Goal: Task Accomplishment & Management: Use online tool/utility

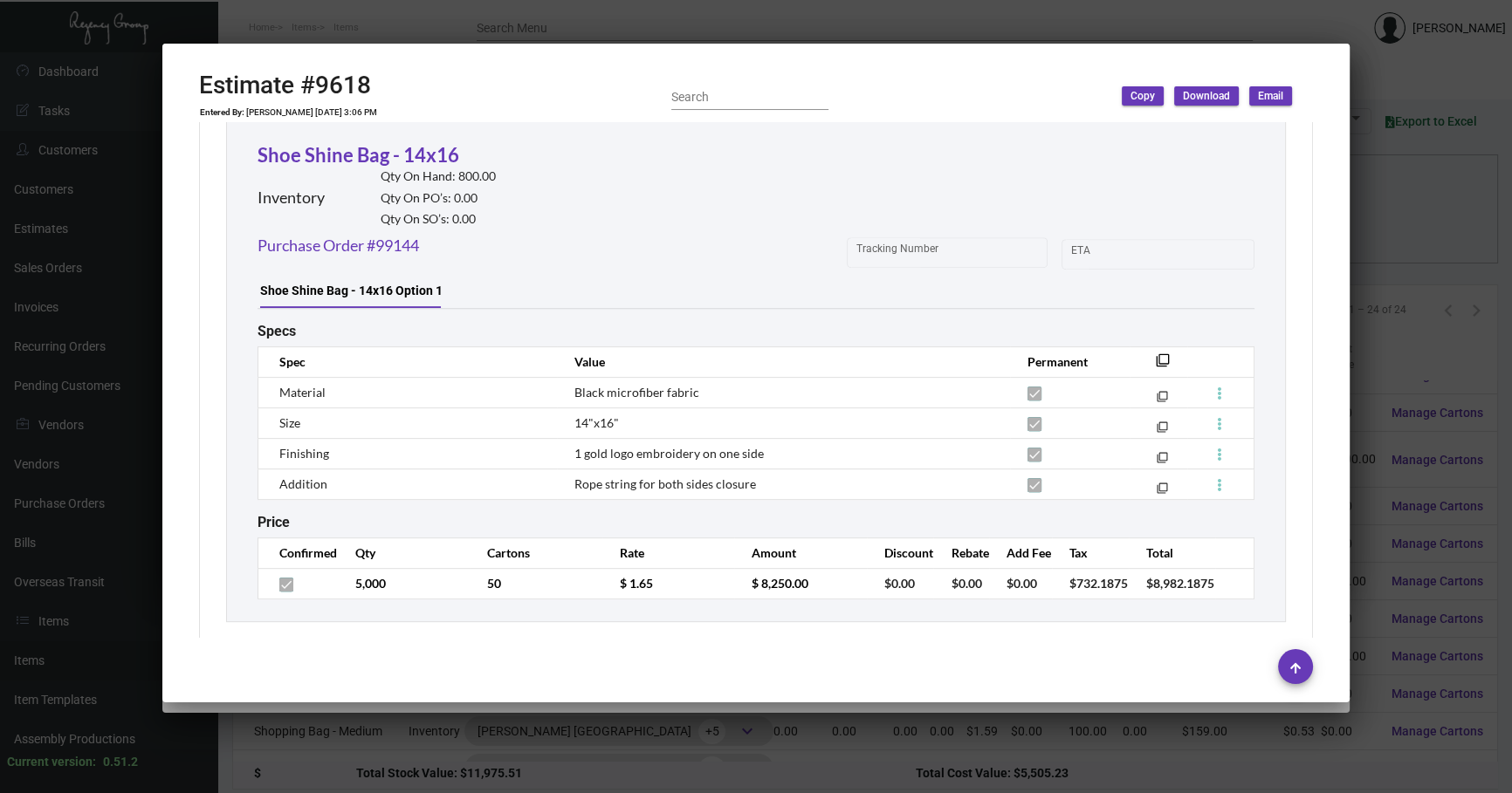
scroll to position [388, 0]
click at [1392, 218] on div at bounding box center [756, 396] width 1512 height 793
click at [1393, 217] on div at bounding box center [756, 396] width 1512 height 793
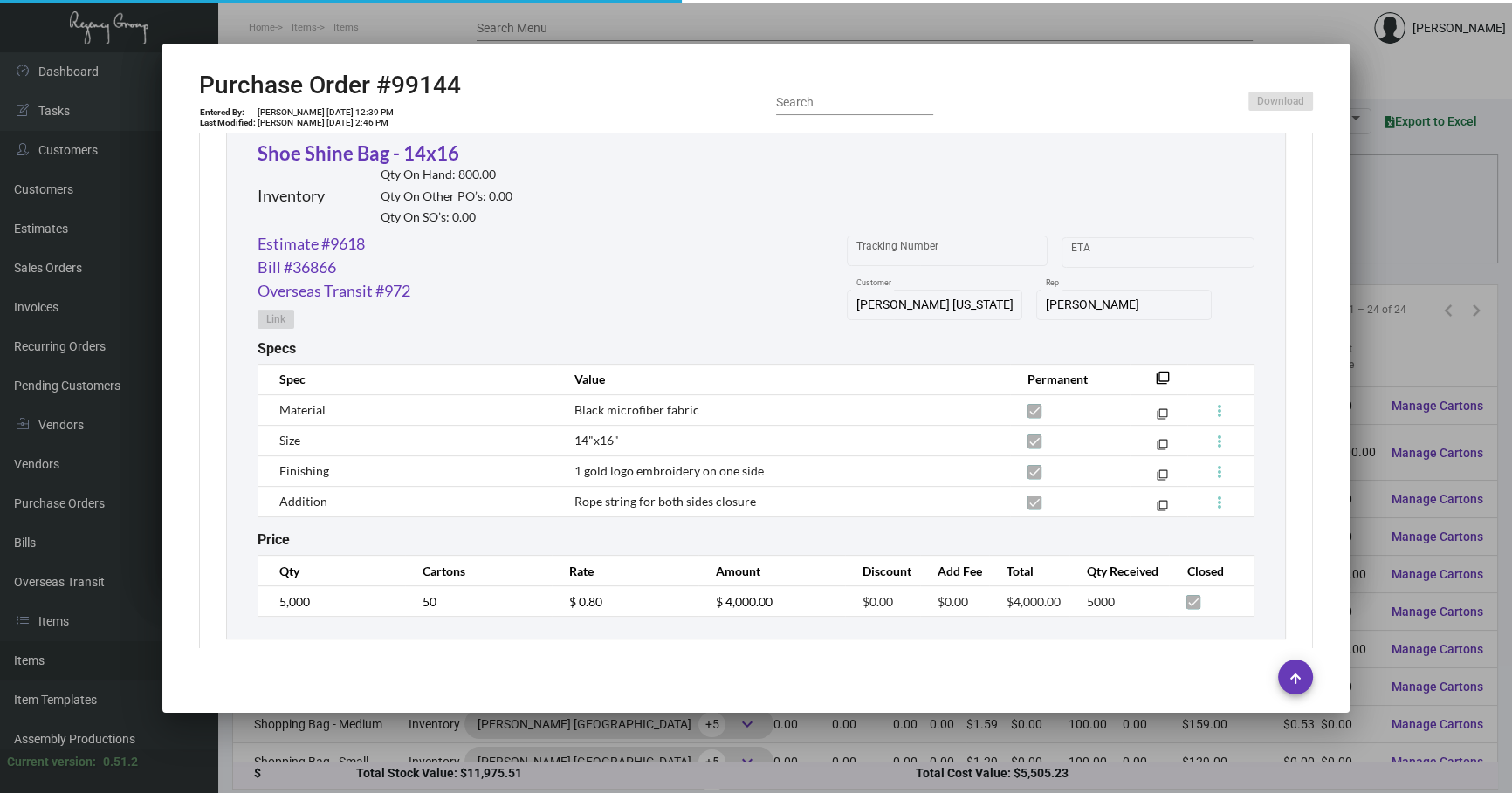
click at [1393, 216] on div at bounding box center [756, 396] width 1512 height 793
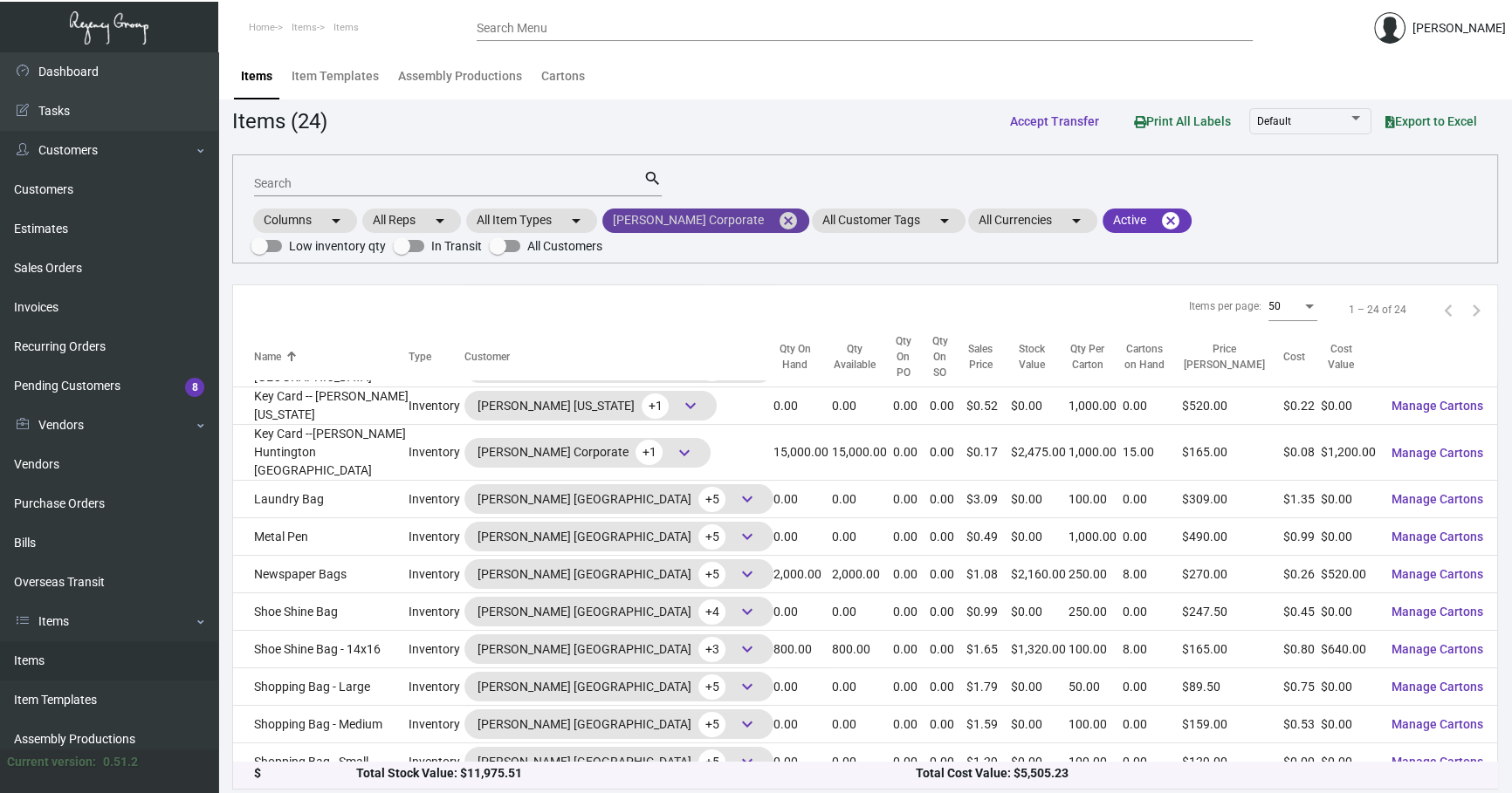
click at [733, 220] on mat-chip "[PERSON_NAME] Corporate cancel" at bounding box center [706, 221] width 207 height 24
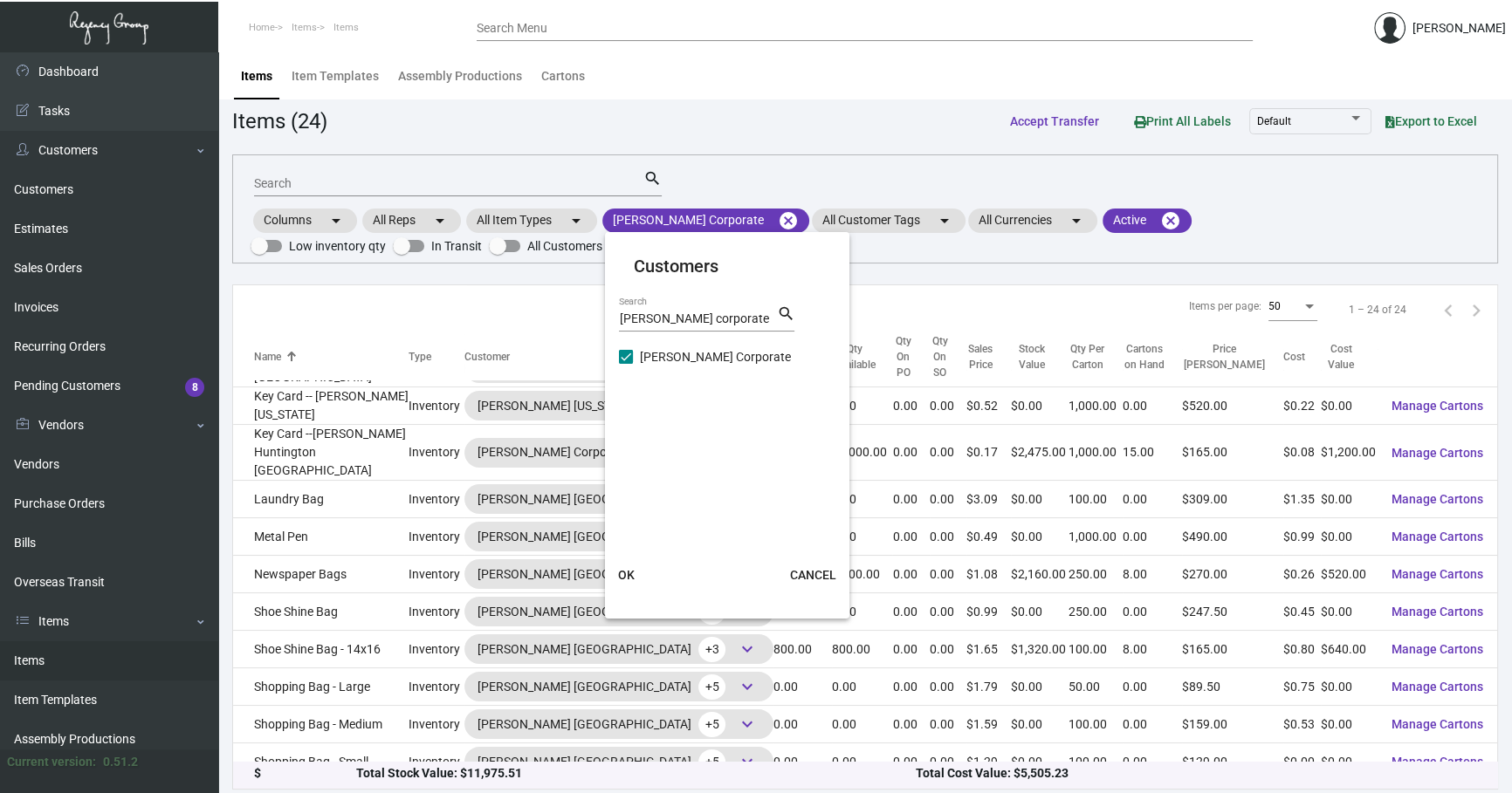
click at [743, 216] on div at bounding box center [756, 396] width 1512 height 793
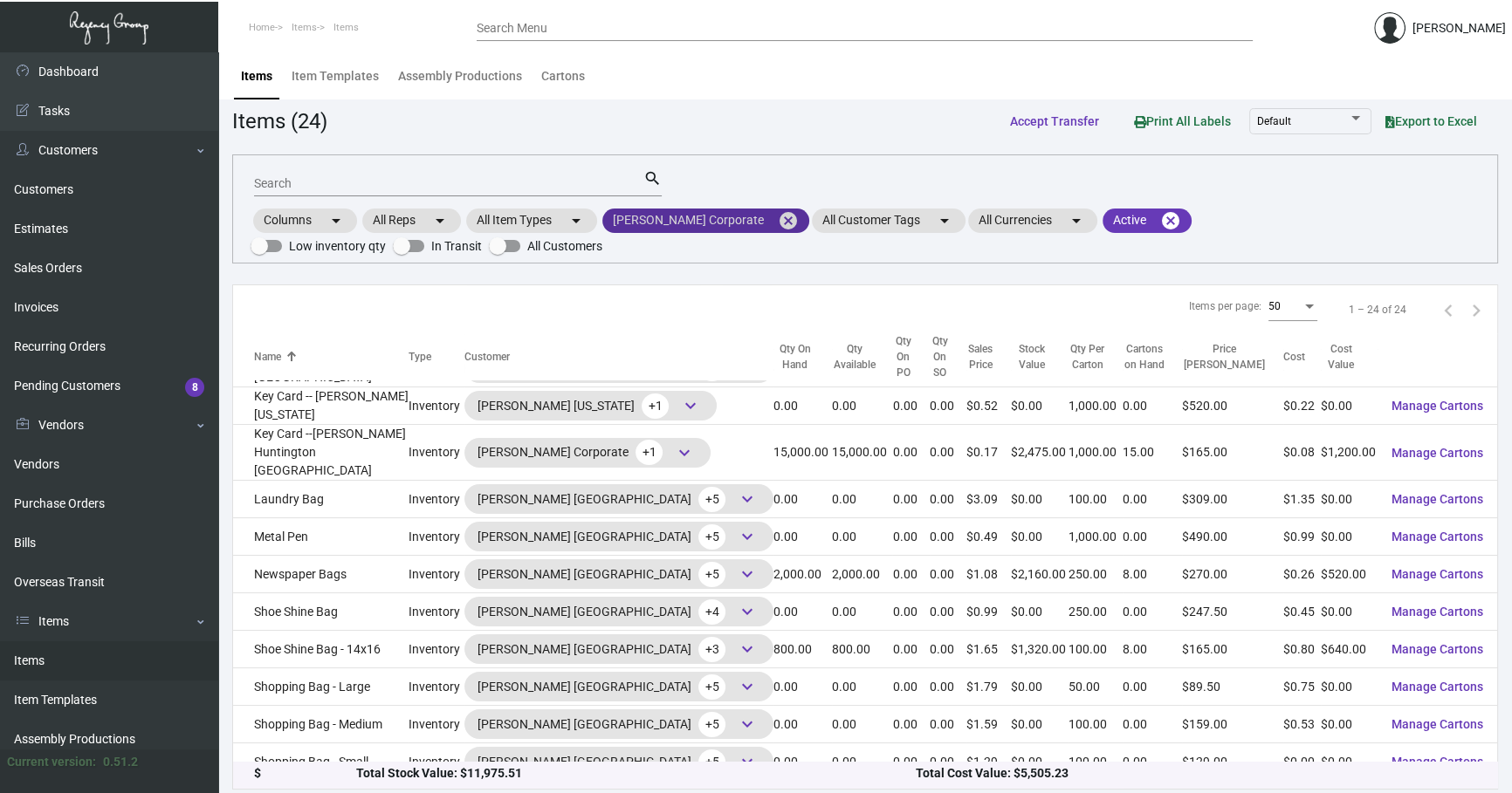
click at [778, 215] on mat-icon "cancel" at bounding box center [788, 221] width 21 height 21
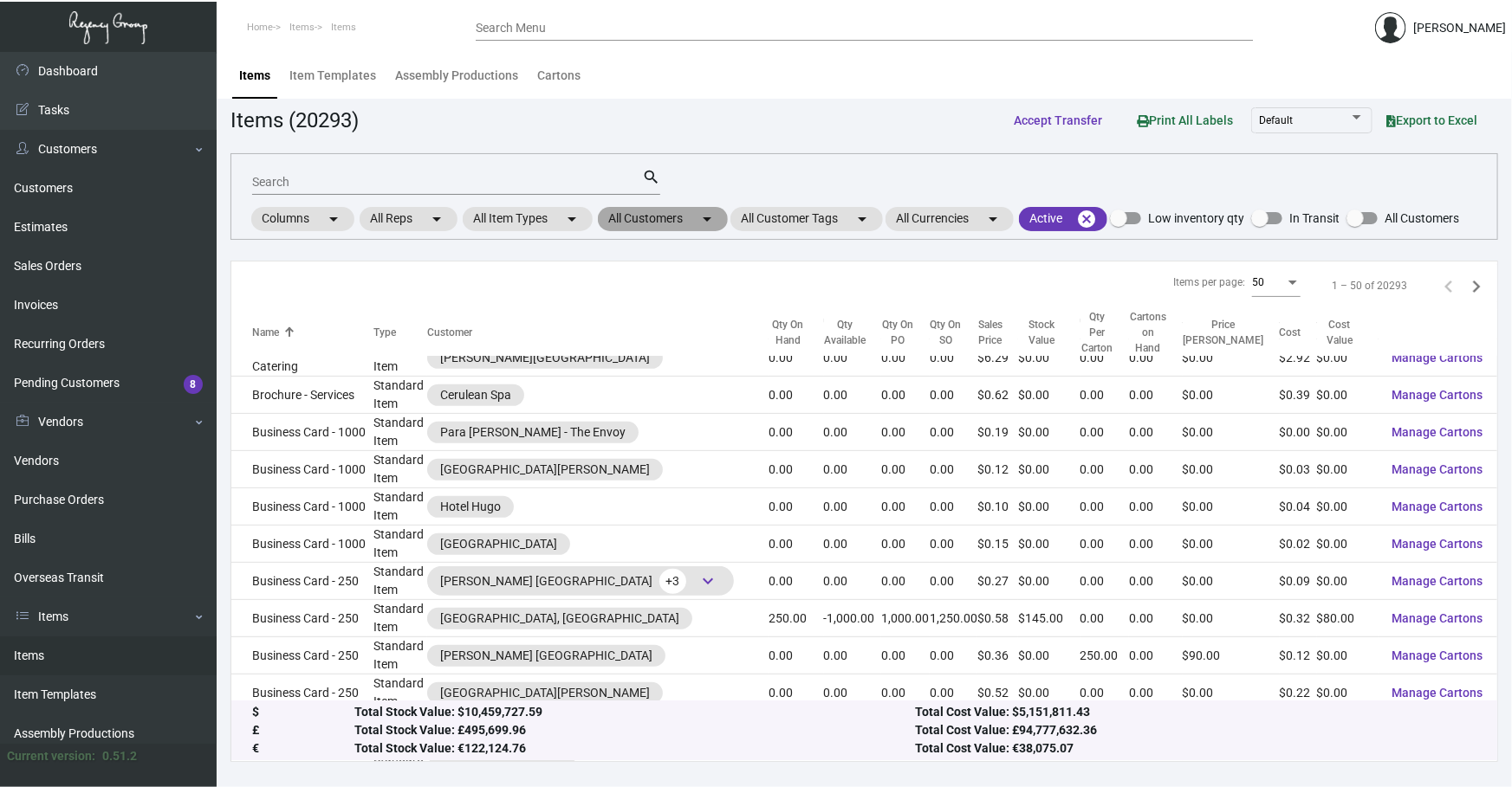
click at [711, 223] on mat-icon "arrow_drop_down" at bounding box center [707, 219] width 21 height 21
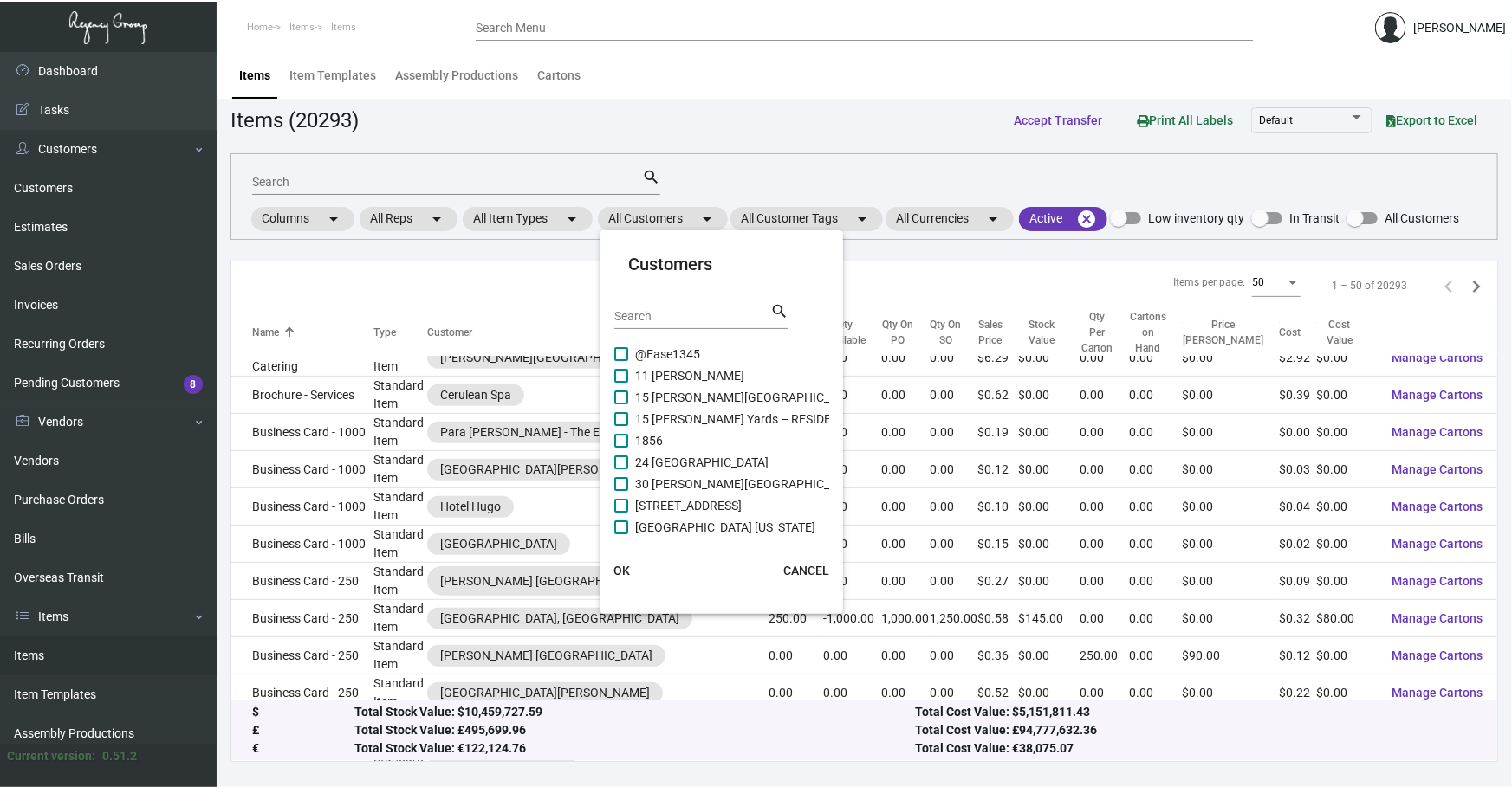
click at [673, 313] on input "Search" at bounding box center [691, 316] width 156 height 14
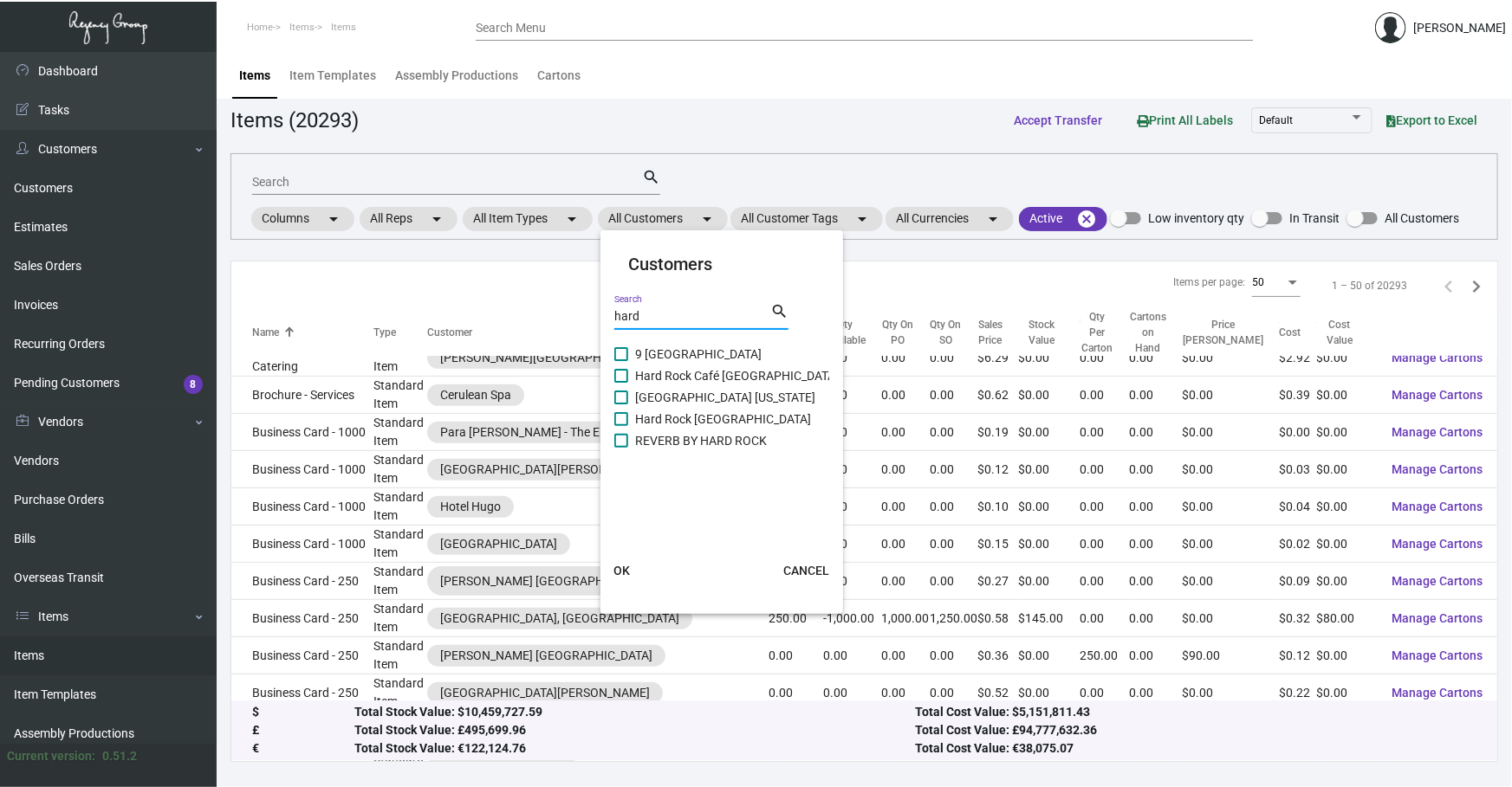
type input "hard"
click at [683, 394] on span "[GEOGRAPHIC_DATA] [US_STATE]" at bounding box center [725, 397] width 180 height 21
click at [621, 405] on input "[GEOGRAPHIC_DATA] [US_STATE]" at bounding box center [620, 405] width 1 height 1
checkbox input "true"
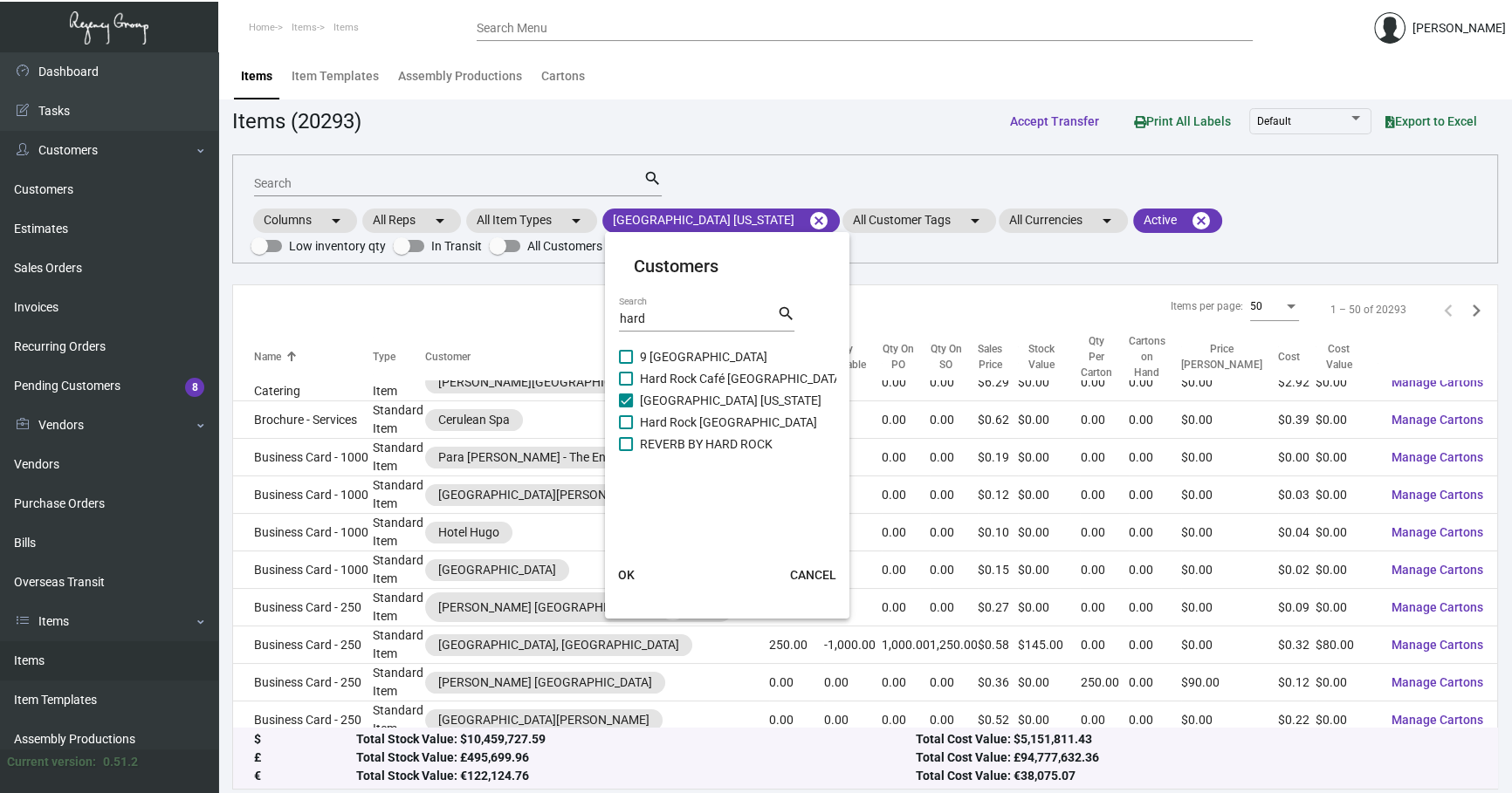
click at [618, 568] on span "OK" at bounding box center [627, 575] width 17 height 14
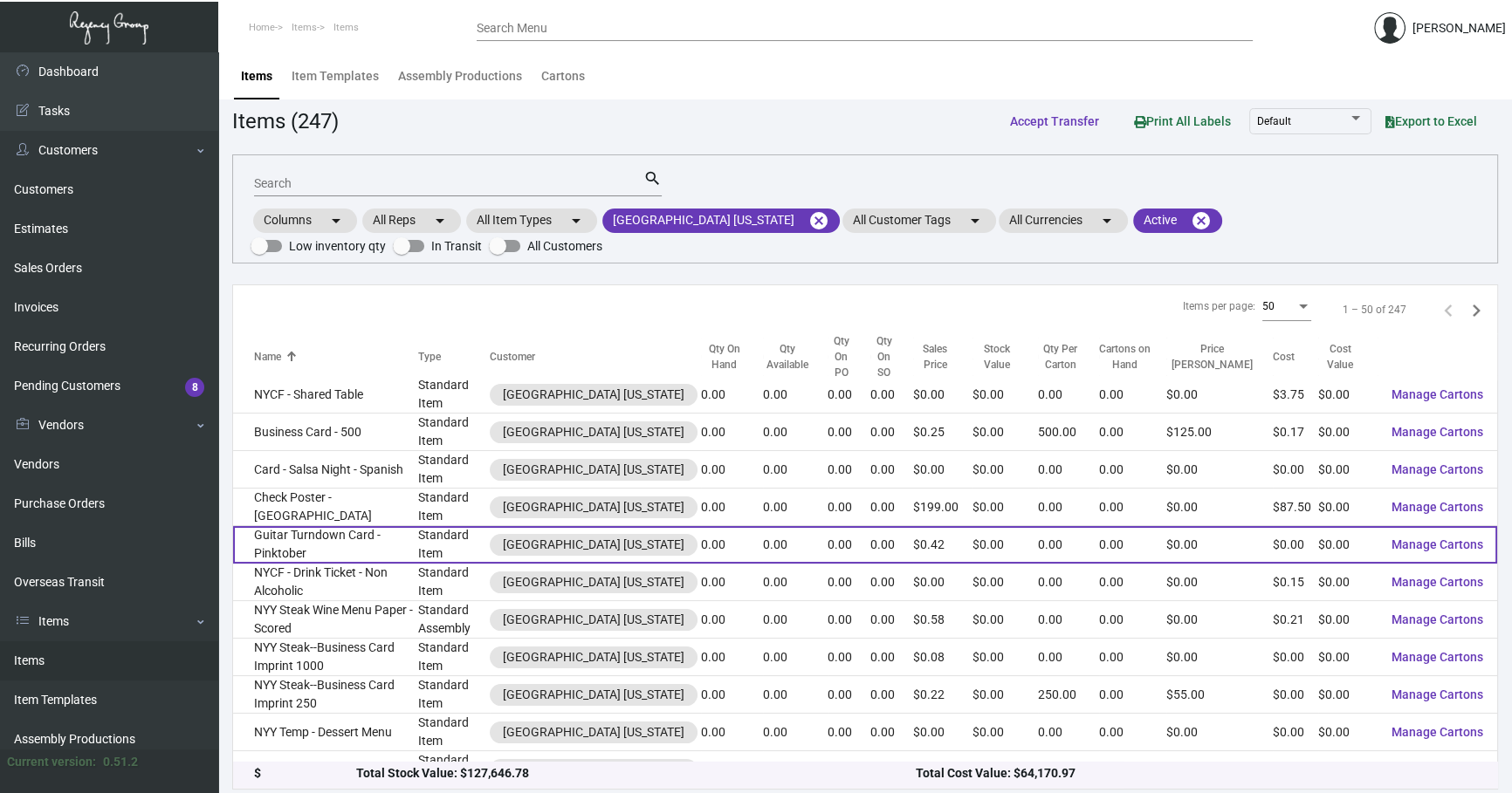
scroll to position [132, 0]
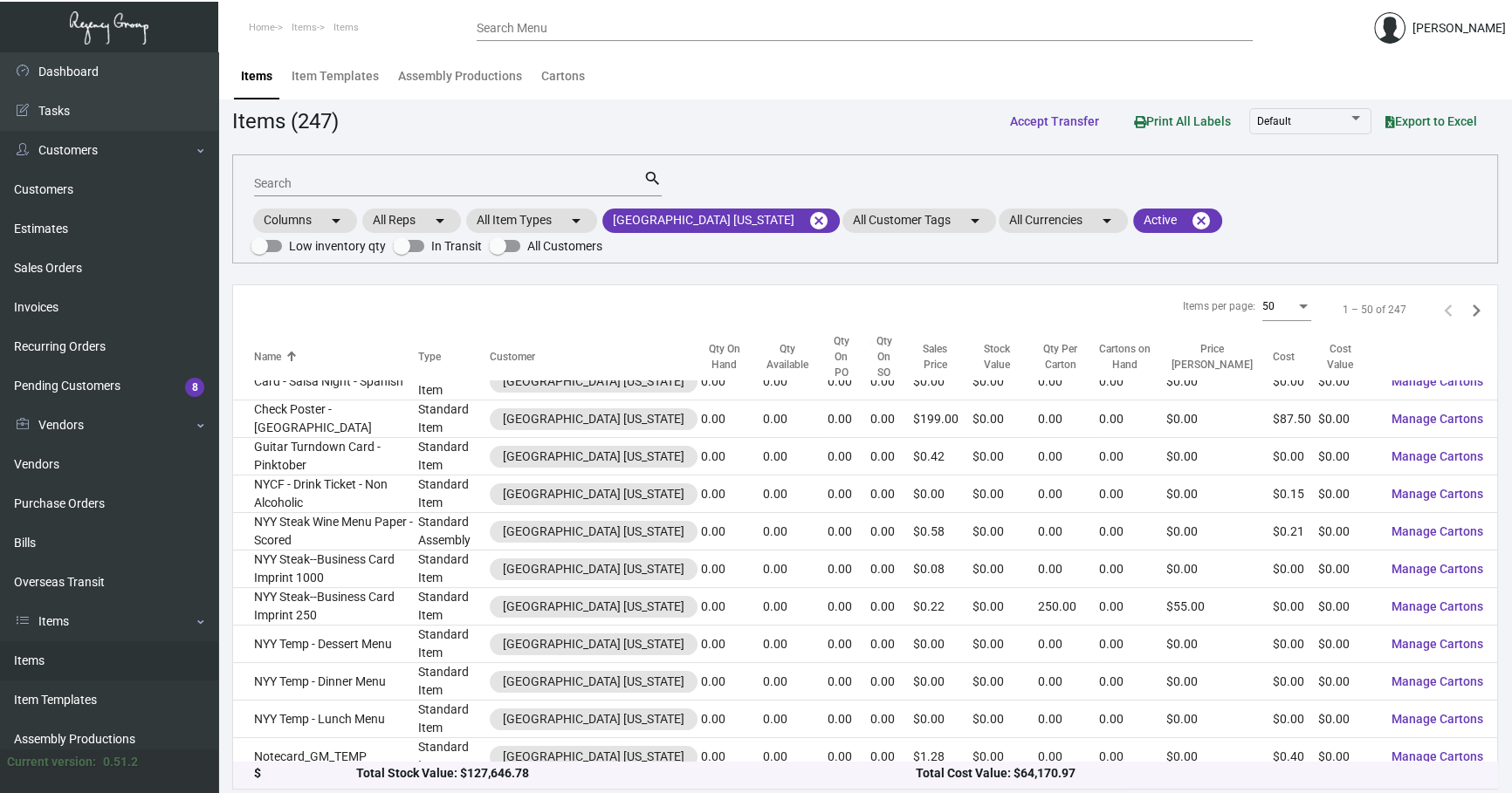
click at [357, 180] on input "Search" at bounding box center [448, 184] width 389 height 14
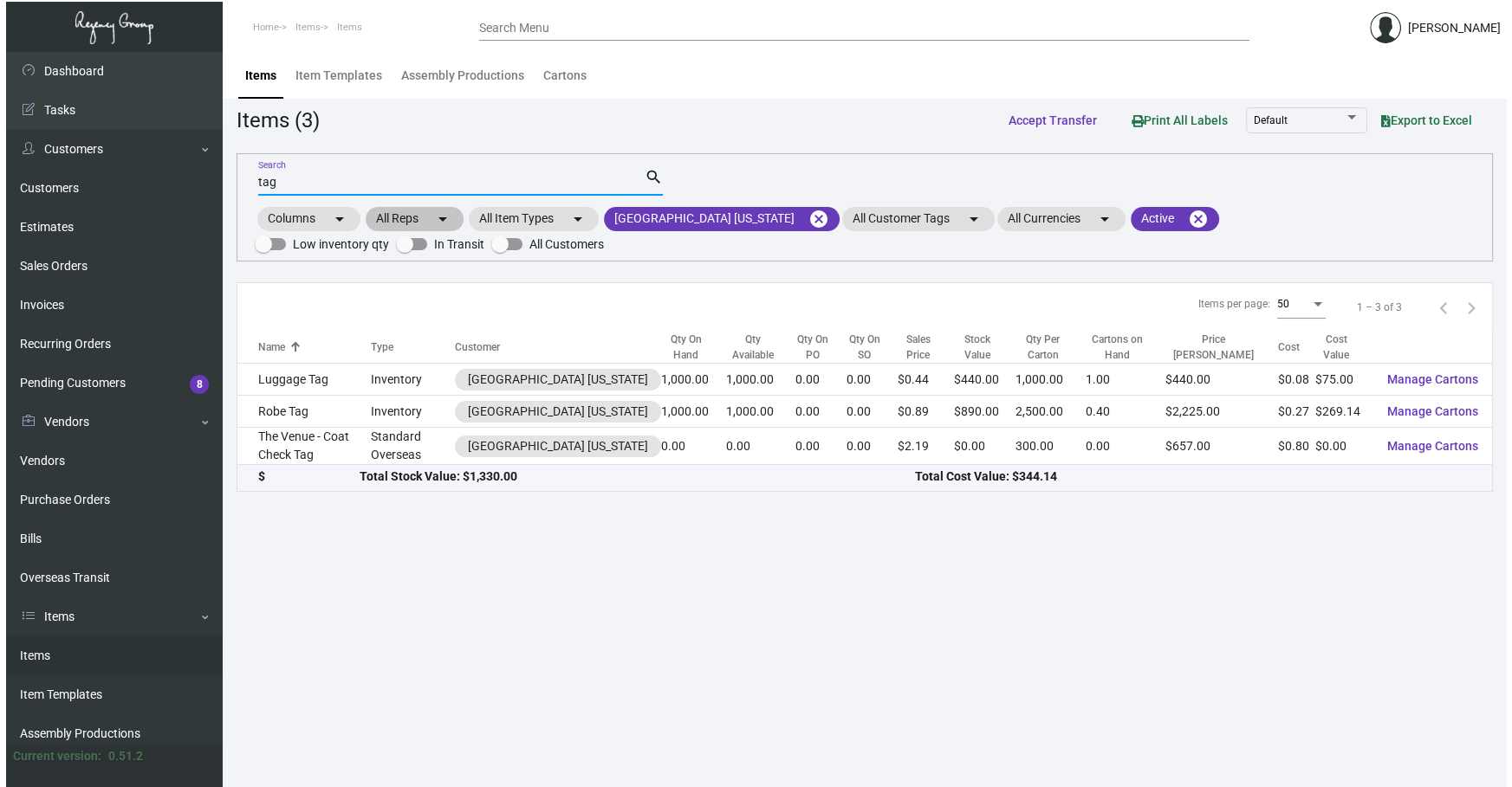
scroll to position [0, 0]
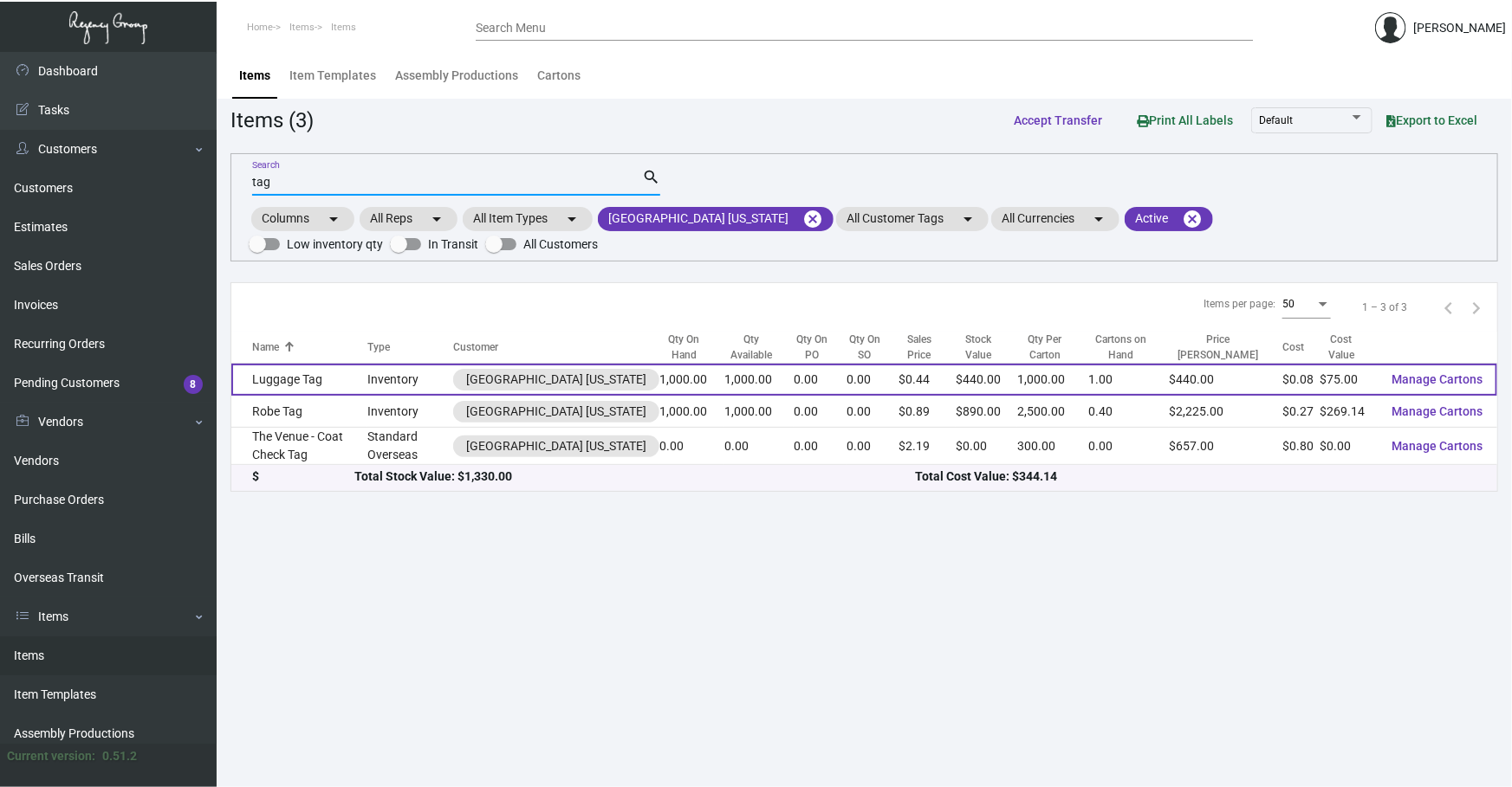
type input "tag"
click at [394, 373] on td "Inventory" at bounding box center [410, 380] width 86 height 32
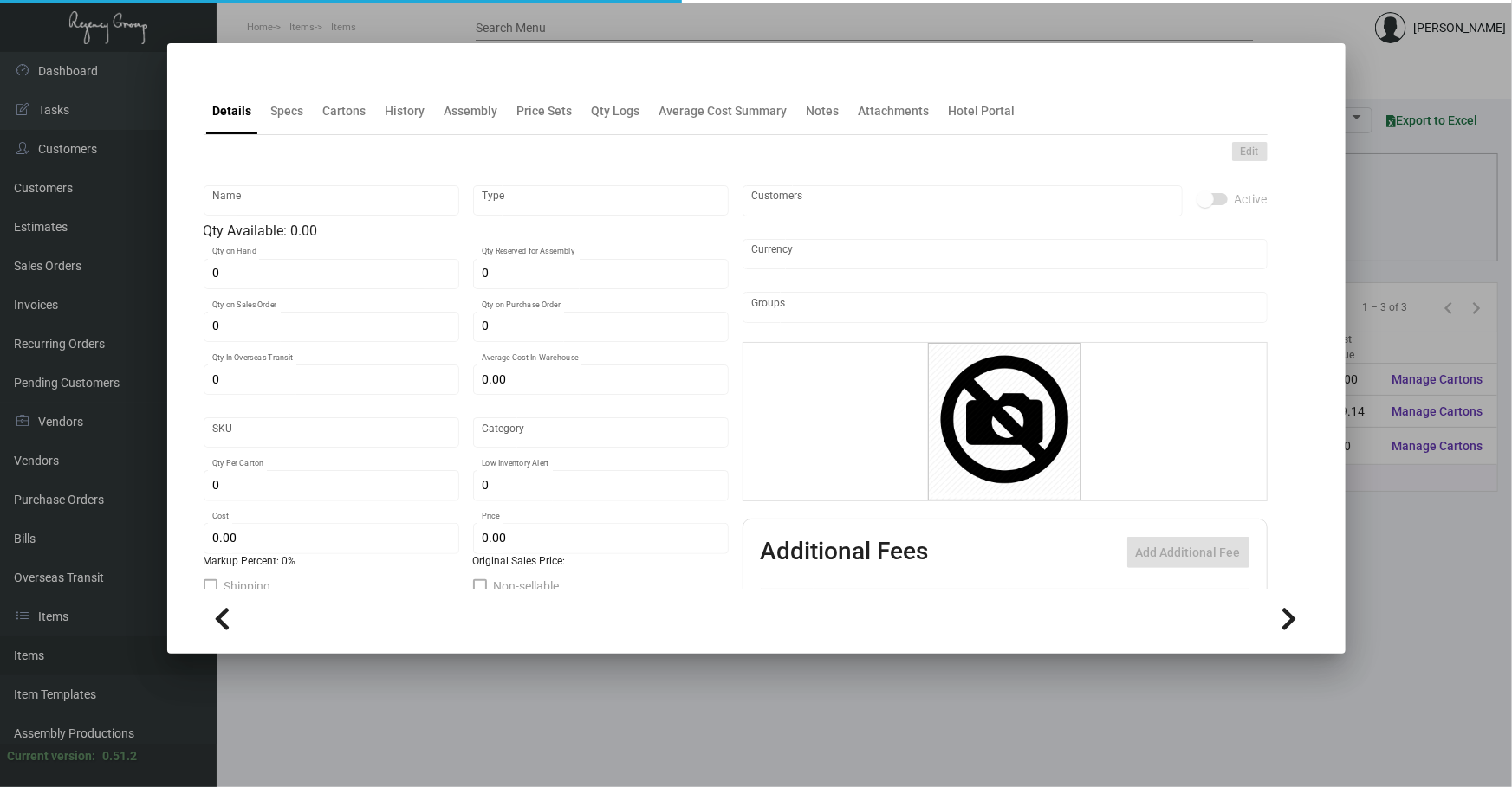
type input "Luggage Tag"
type input "Inventory"
type input "1,000"
type input "$ 0.07507"
type input "Standard"
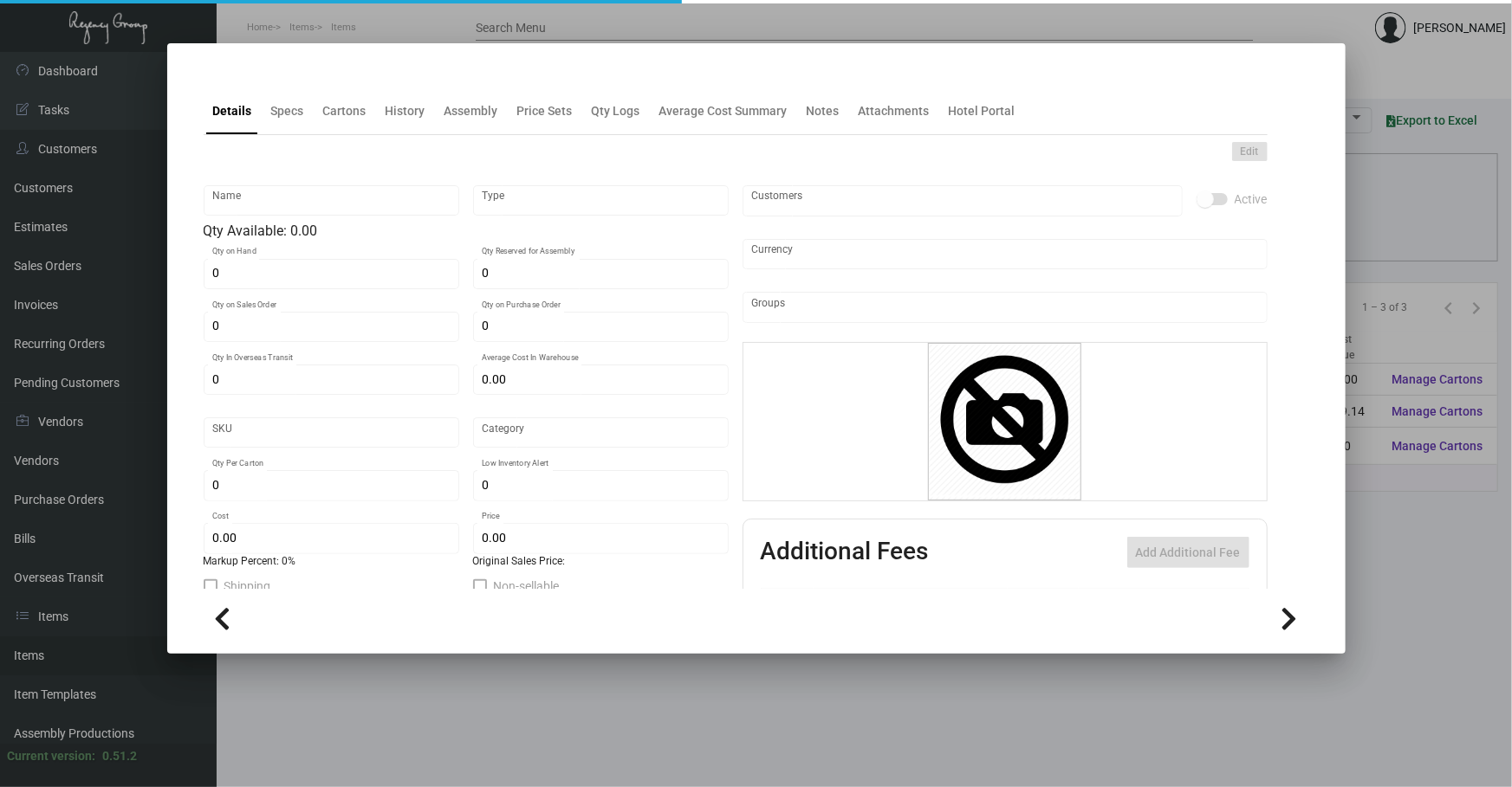
type input "1,000"
type input "5,000"
type input "$ 0.075"
type input "$ 0.44"
checkbox input "true"
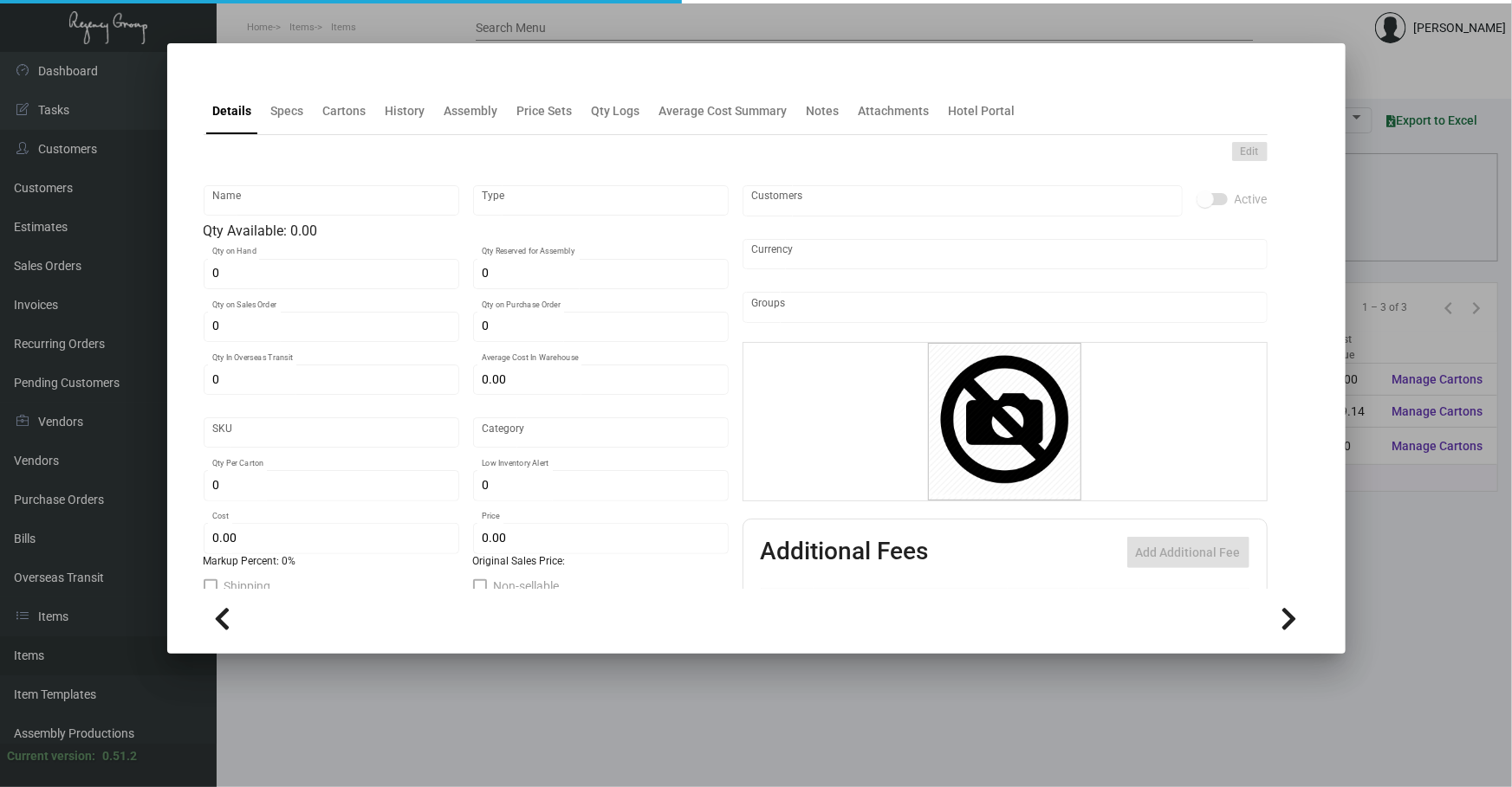
checkbox input "true"
type input "United States Dollar $"
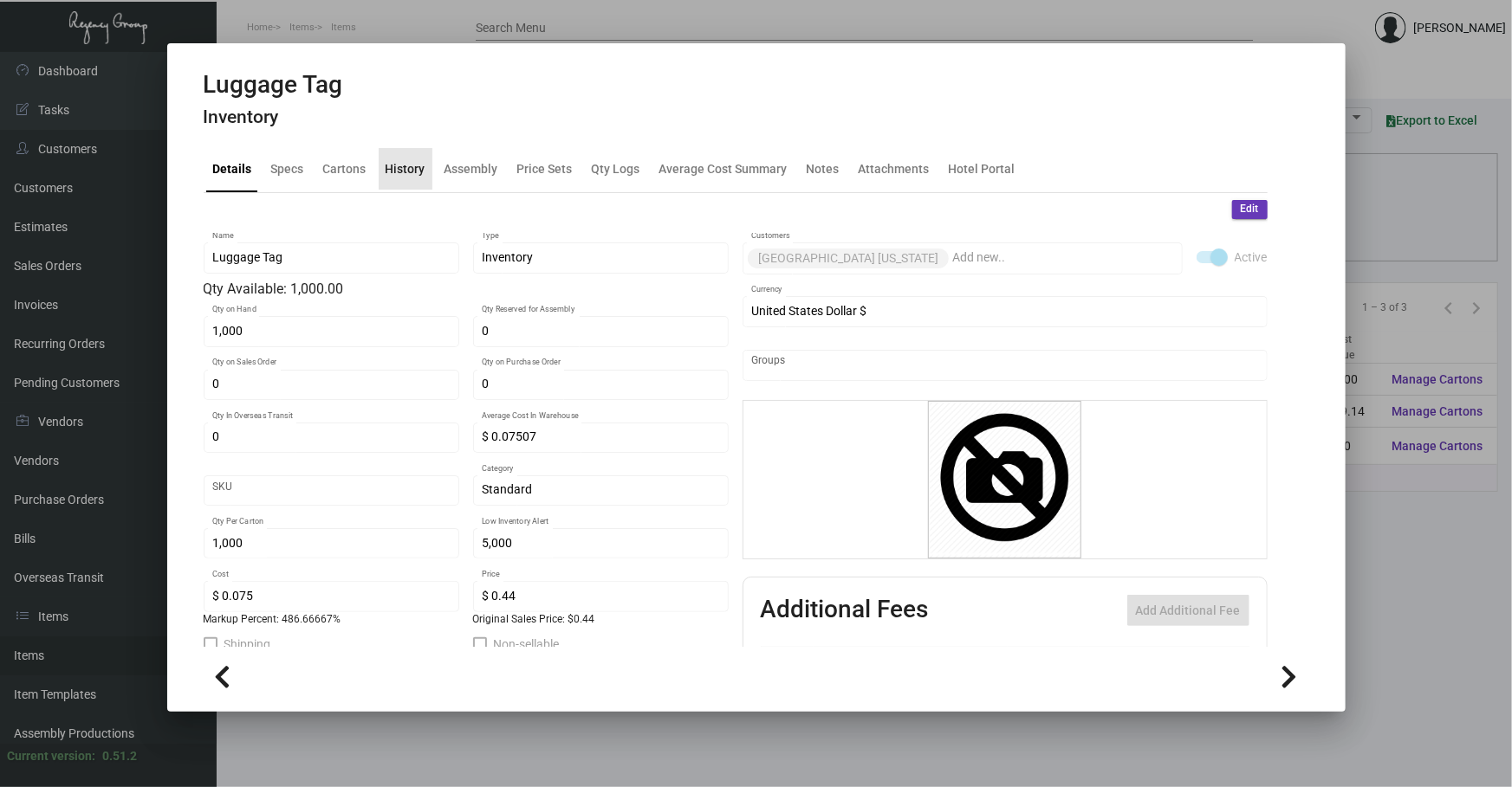
click at [420, 161] on div "History" at bounding box center [405, 169] width 40 height 19
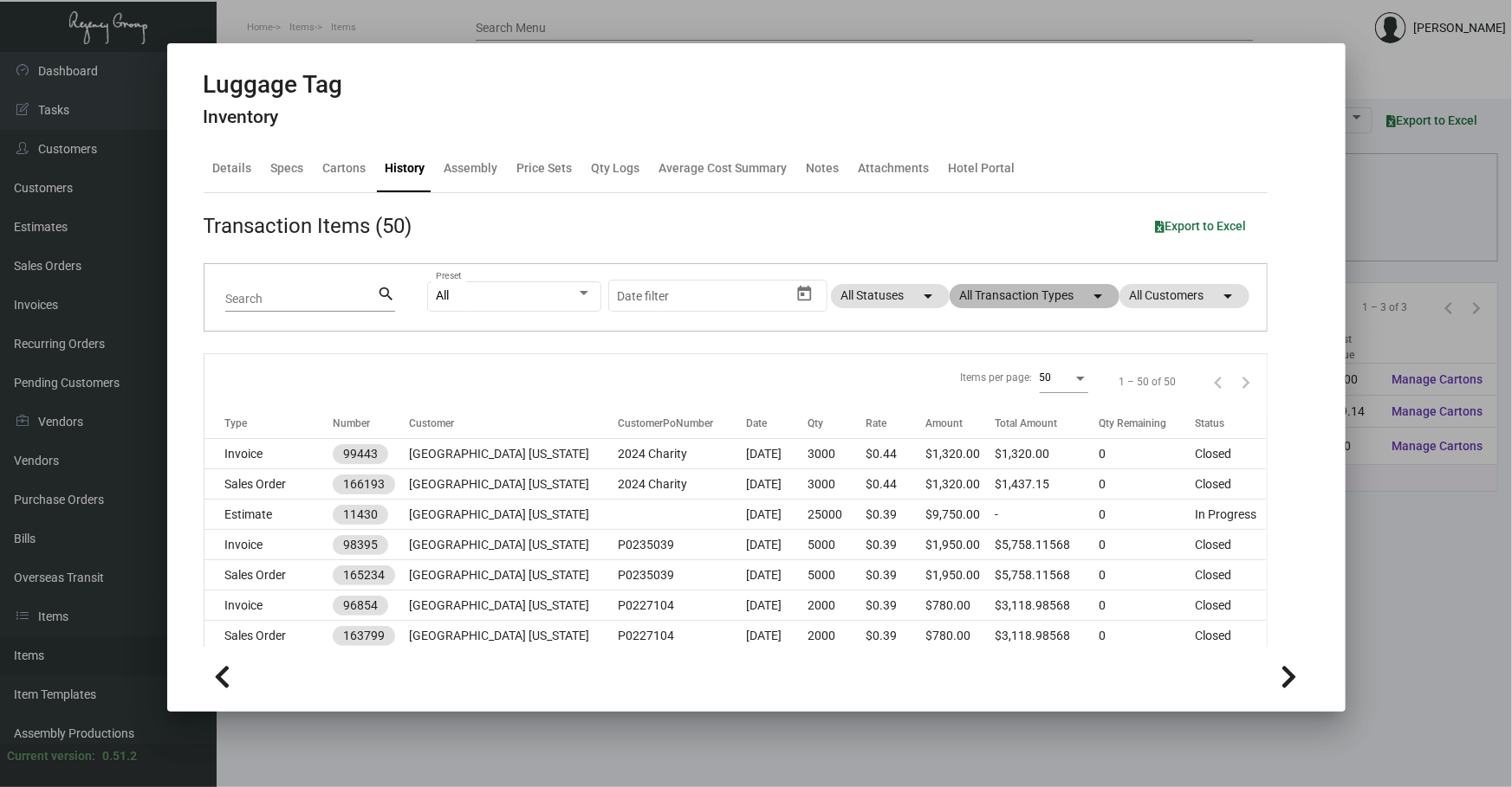
click at [1040, 299] on mat-chip "All Transaction Types arrow_drop_down" at bounding box center [1034, 297] width 170 height 24
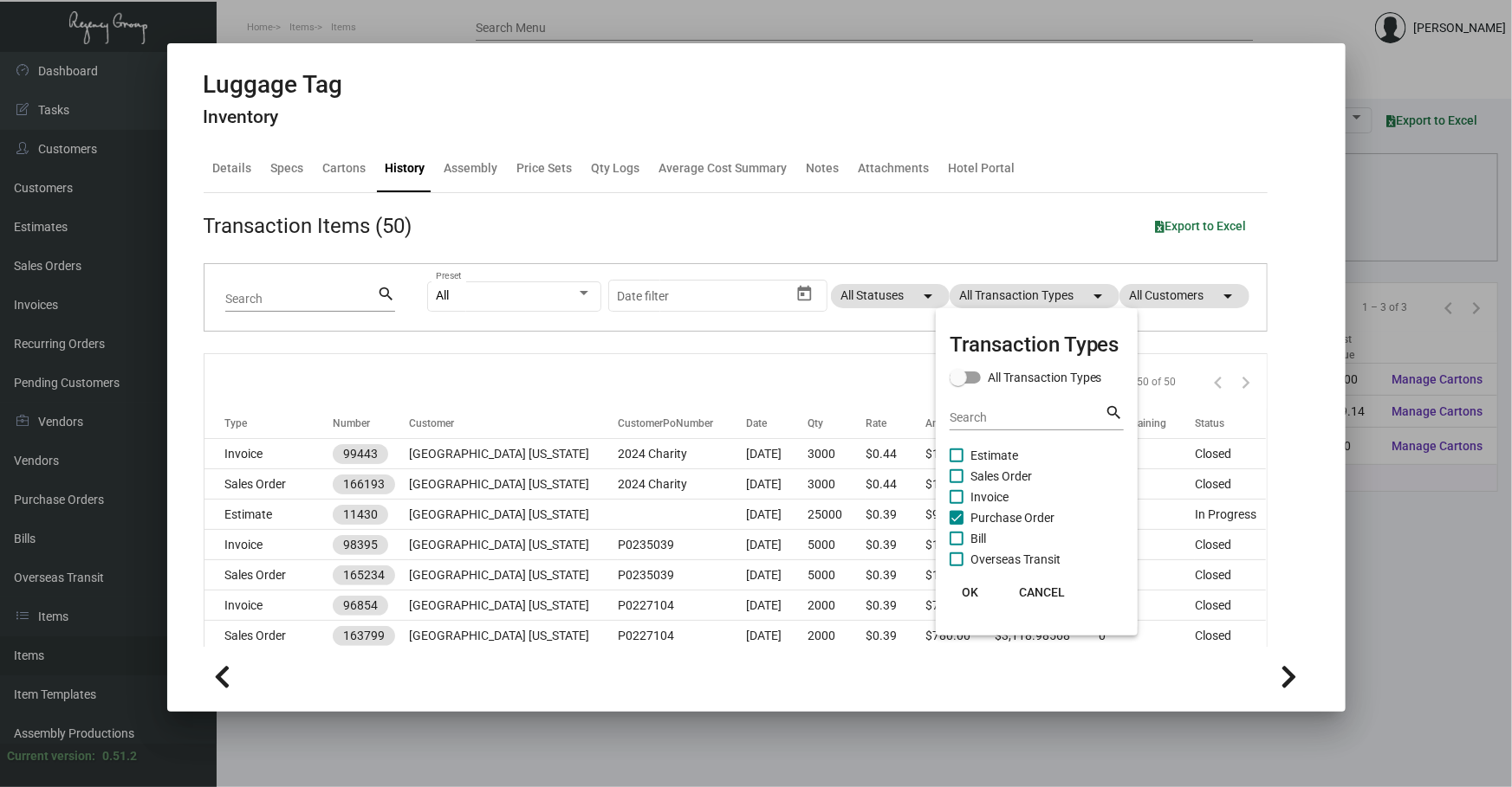
click at [987, 514] on span "Purchase Order" at bounding box center [1012, 518] width 84 height 21
click at [956, 525] on input "Purchase Order" at bounding box center [955, 525] width 1 height 1
click at [987, 514] on span "Purchase Order" at bounding box center [1012, 518] width 84 height 21
click at [956, 525] on input "Purchase Order" at bounding box center [955, 525] width 1 height 1
checkbox input "true"
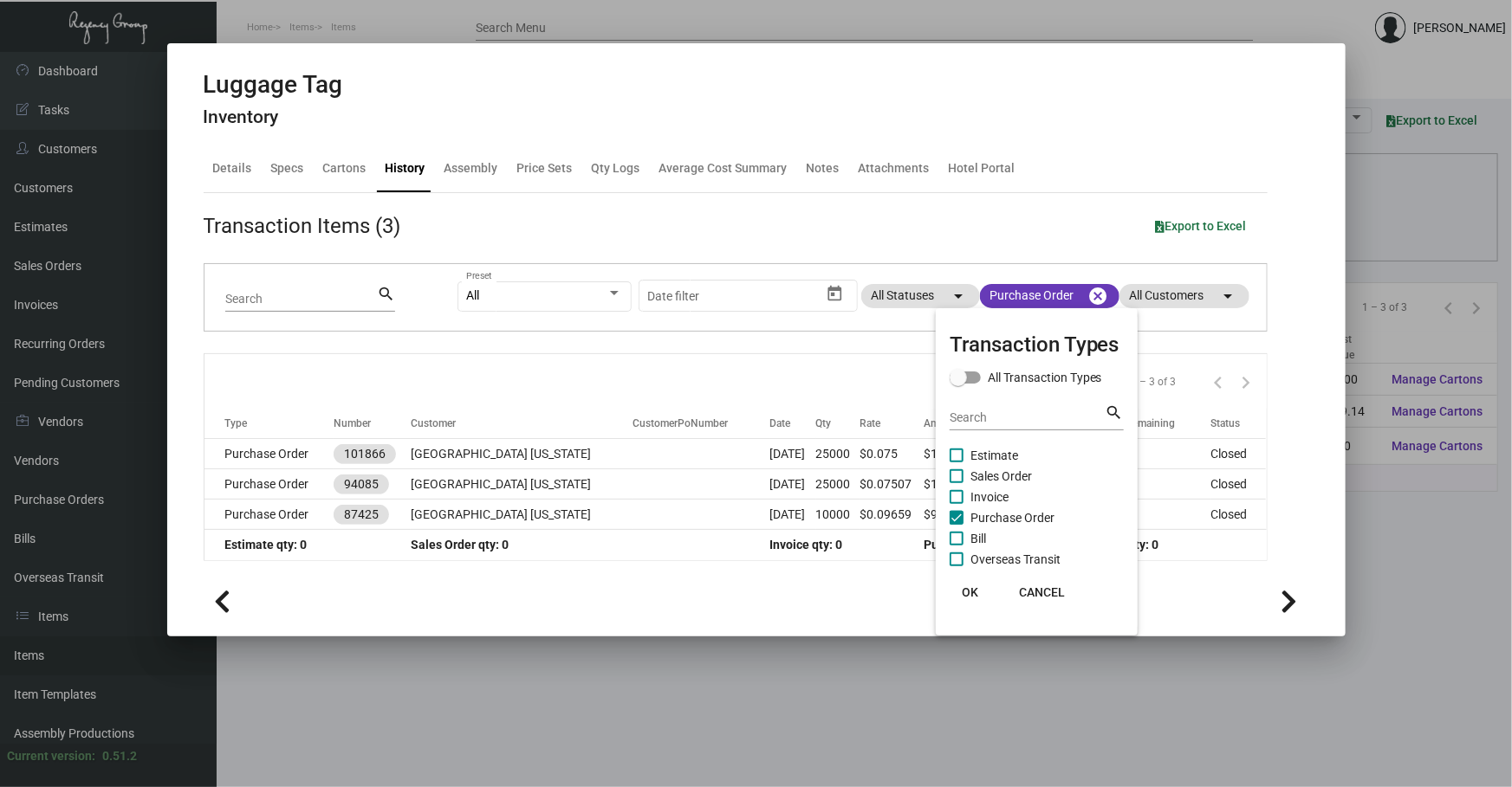
click at [637, 468] on div at bounding box center [756, 394] width 1512 height 787
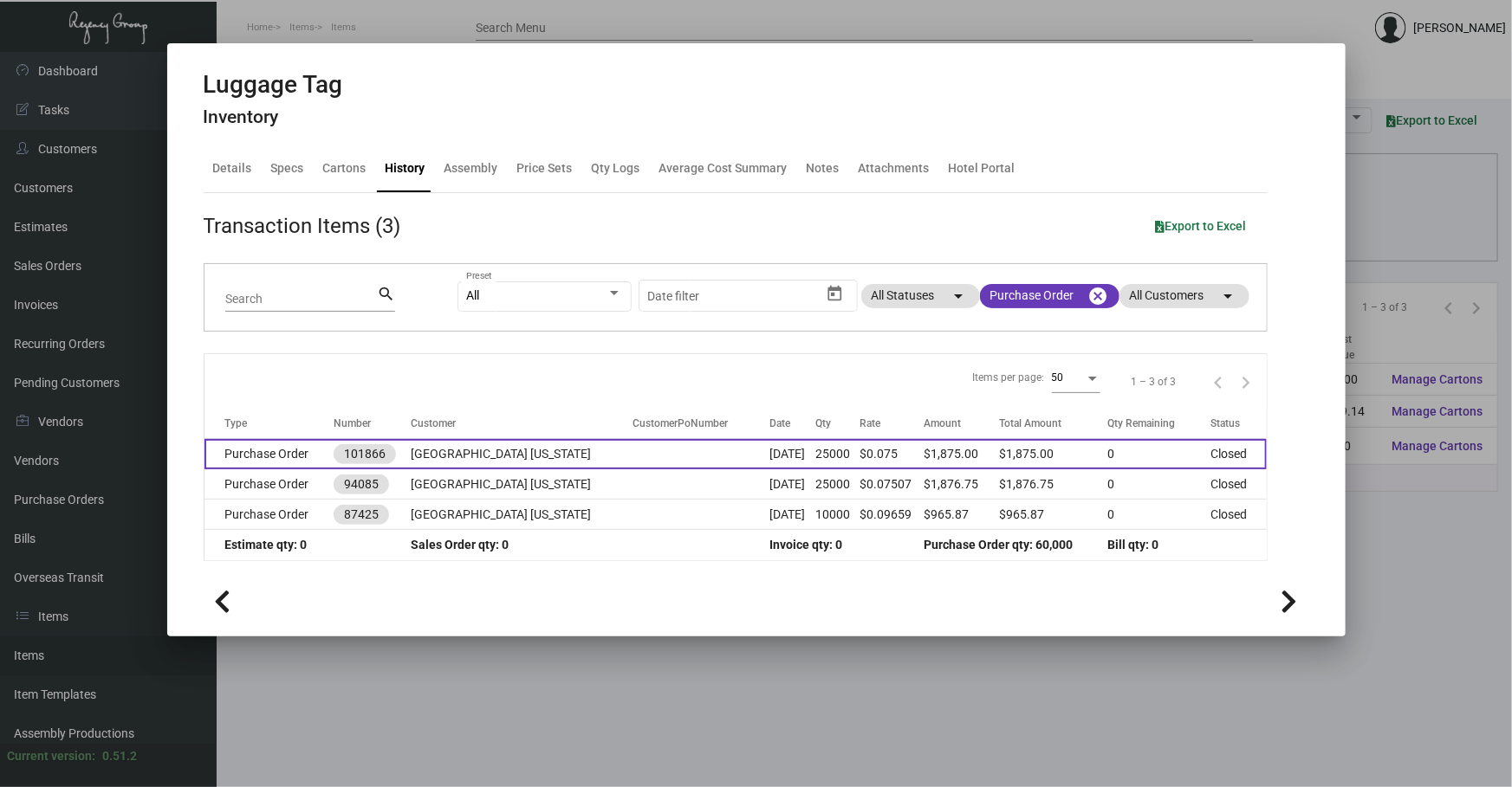
click at [633, 459] on td at bounding box center [701, 454] width 137 height 31
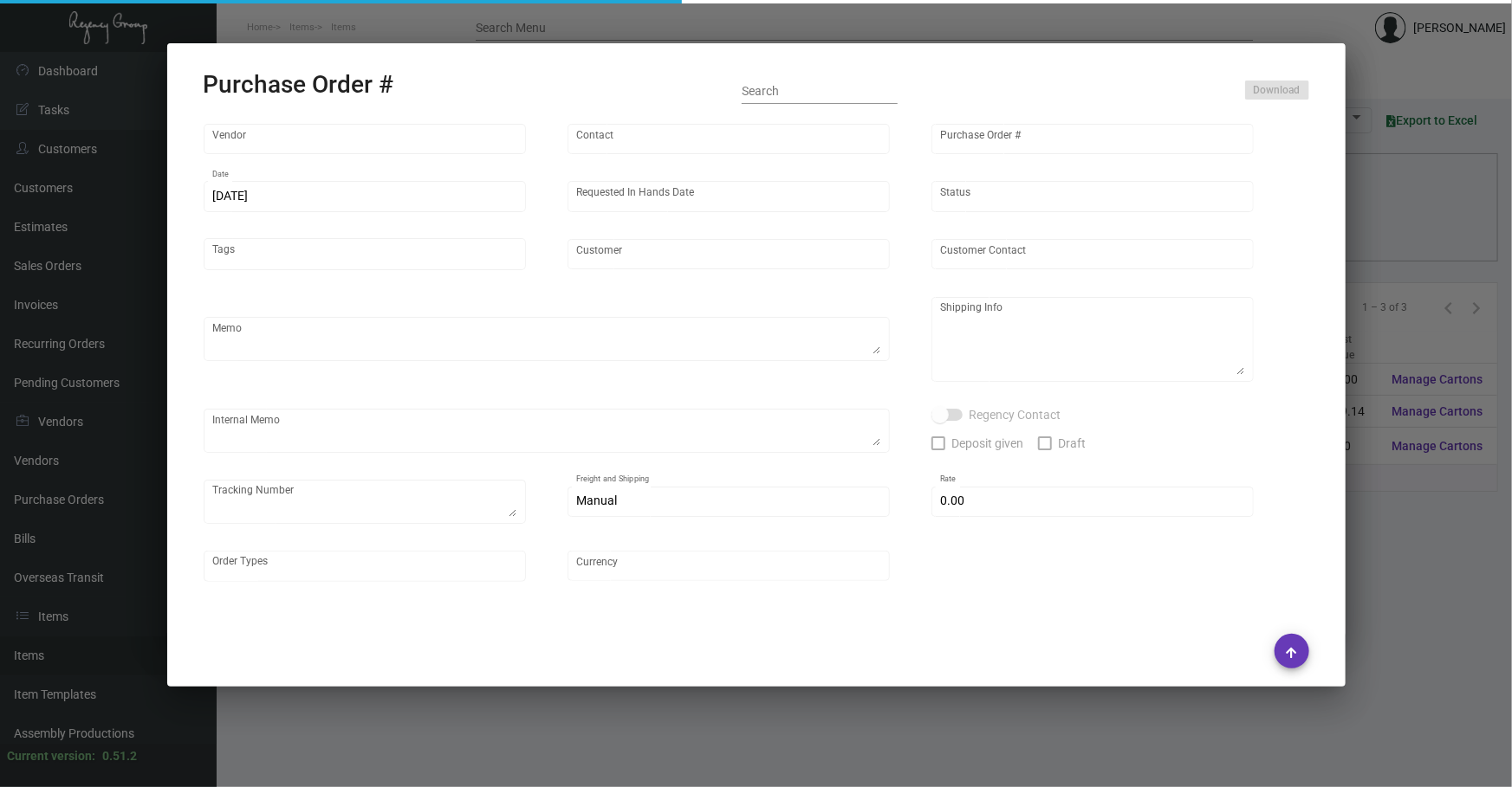
type input "Shanghai East Industrial Co., Ltd,"
type input "[PERSON_NAME]"
type input "101866"
type input "[DATE]"
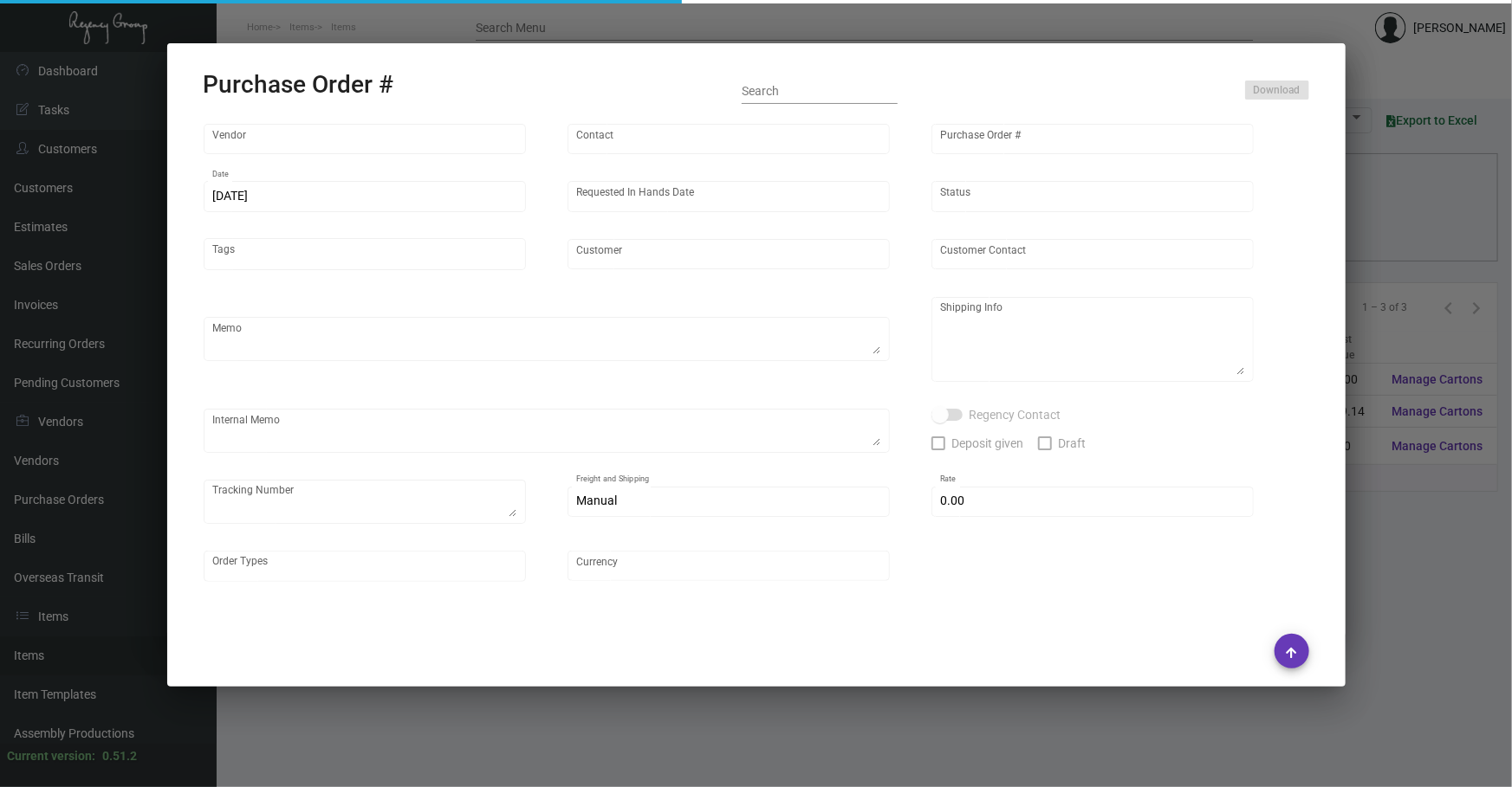
type input "[GEOGRAPHIC_DATA] [US_STATE]"
type textarea "Air 10K to [GEOGRAPHIC_DATA] warehouse, rest by boat."
type textarea "Regency Group NJ - [PERSON_NAME] [STREET_ADDRESS]"
type textarea "Replacement 10k for what we already received is coming by air to [GEOGRAPHIC_DA…"
checkbox input "true"
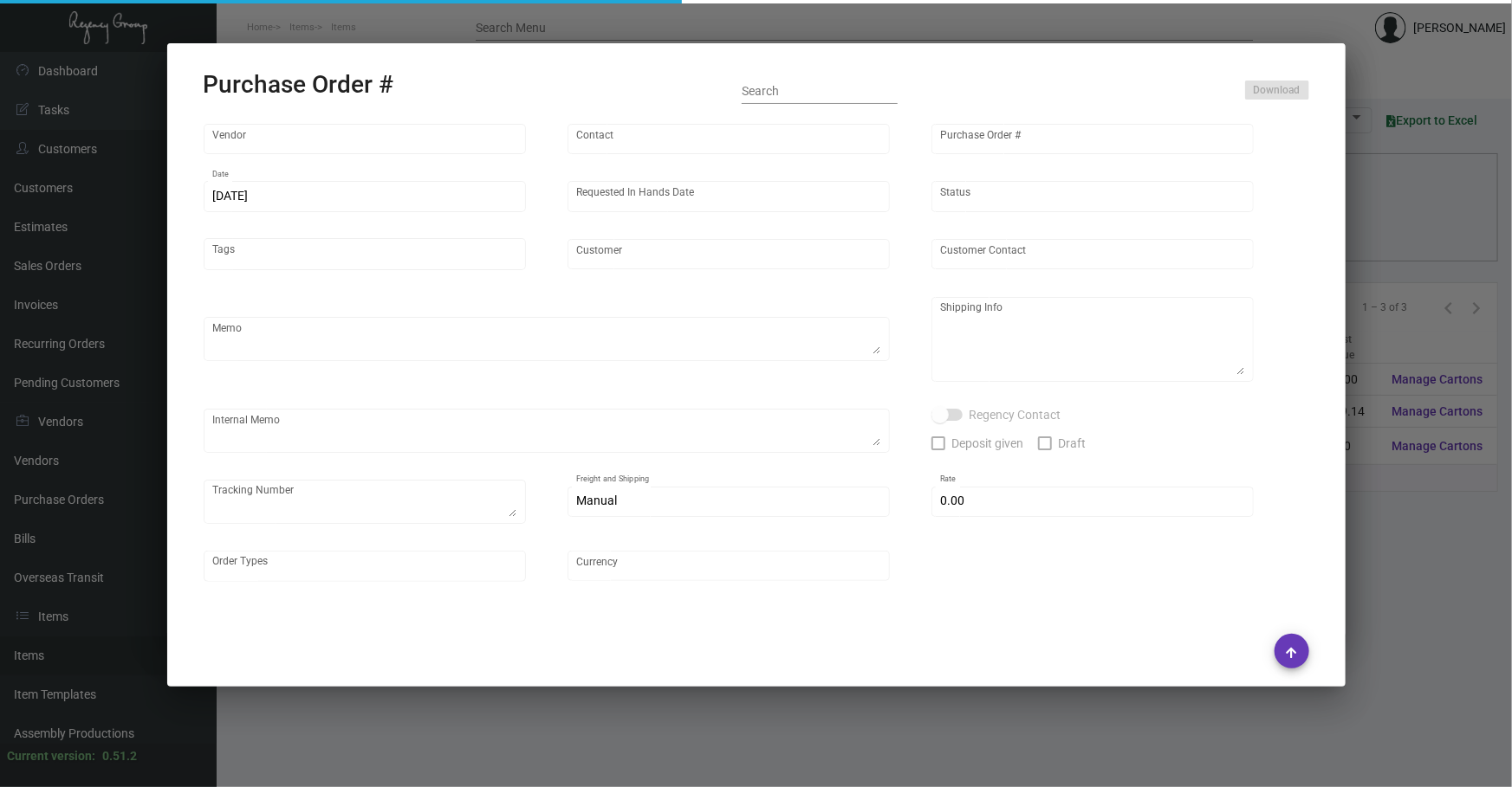
type input "$ 0.00"
type input "United States Dollar $"
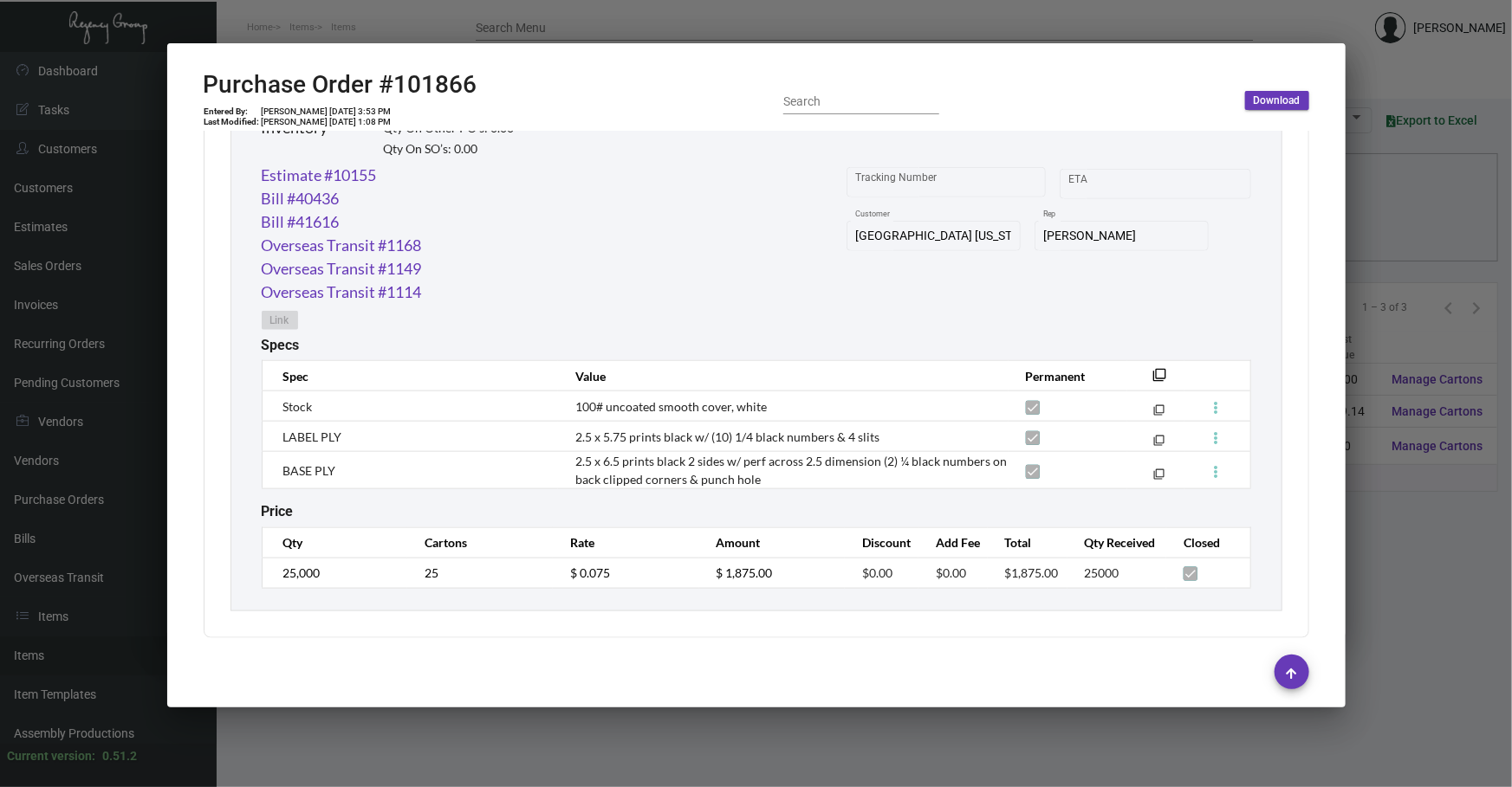
scroll to position [893, 0]
